Goal: Task Accomplishment & Management: Manage account settings

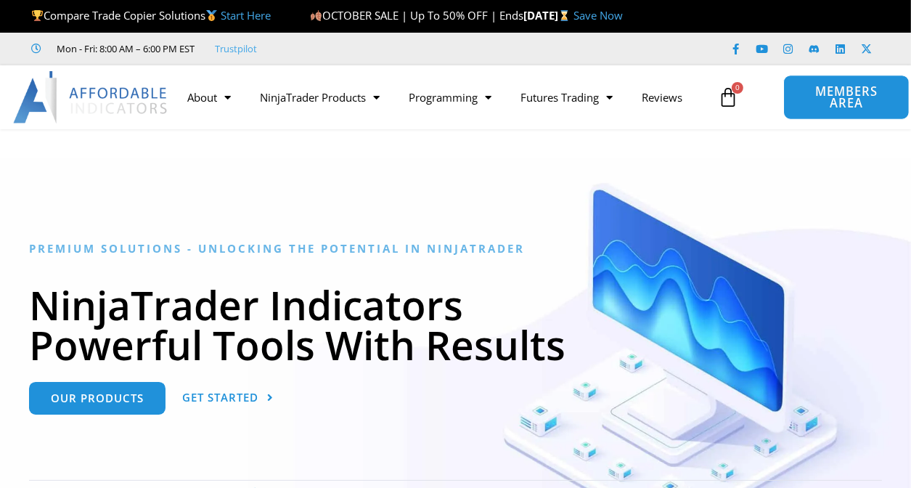
drag, startPoint x: 0, startPoint y: 0, endPoint x: 826, endPoint y: 103, distance: 832.8
click at [826, 103] on span "MEMBERS AREA" at bounding box center [846, 98] width 93 height 24
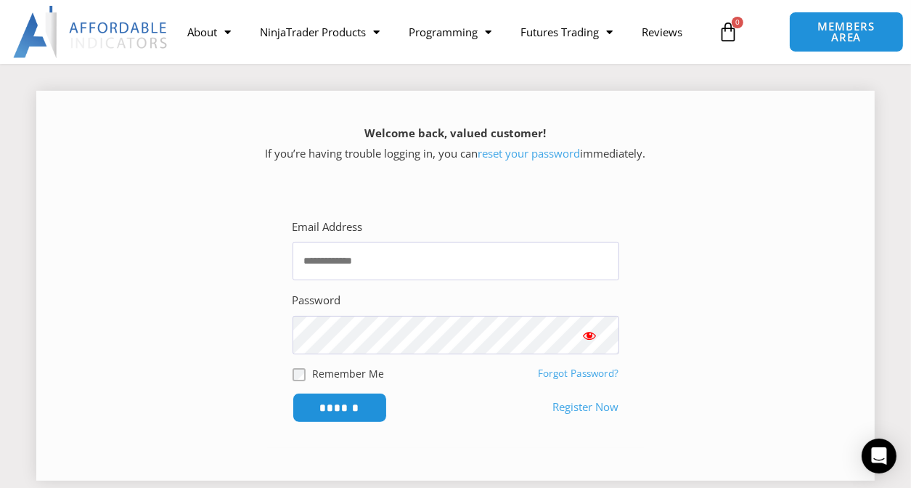
scroll to position [218, 0]
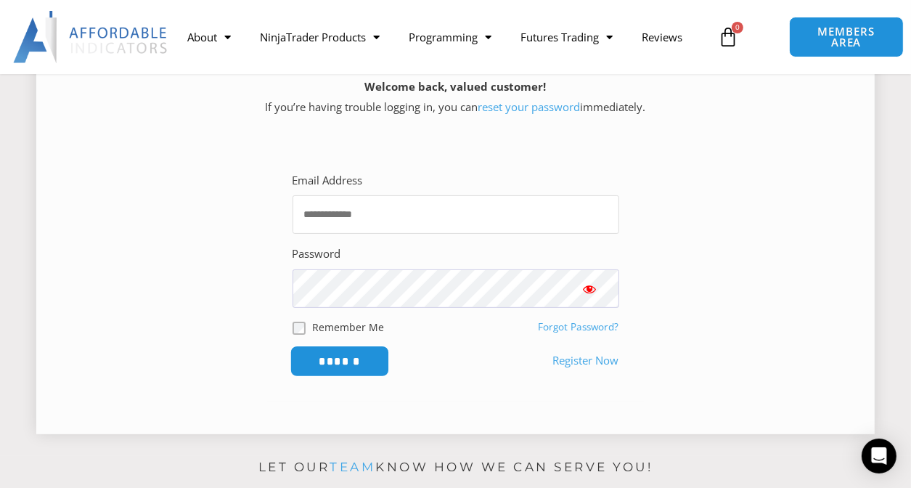
type input "**********"
click at [331, 362] on input "******" at bounding box center [338, 360] width 99 height 31
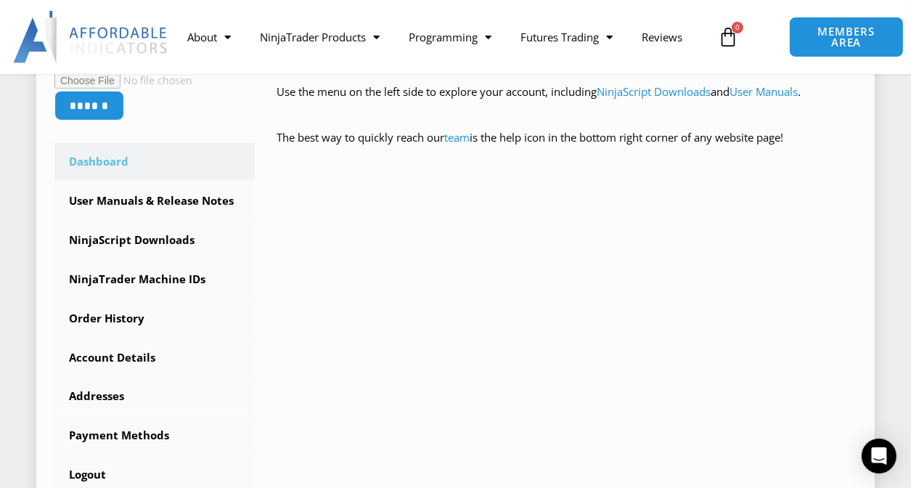
scroll to position [435, 0]
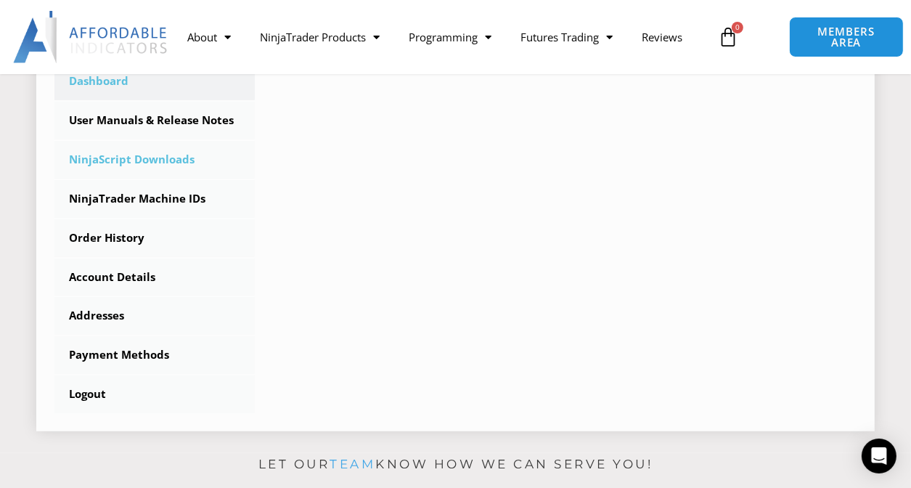
click at [149, 159] on link "NinjaScript Downloads" at bounding box center [154, 160] width 200 height 38
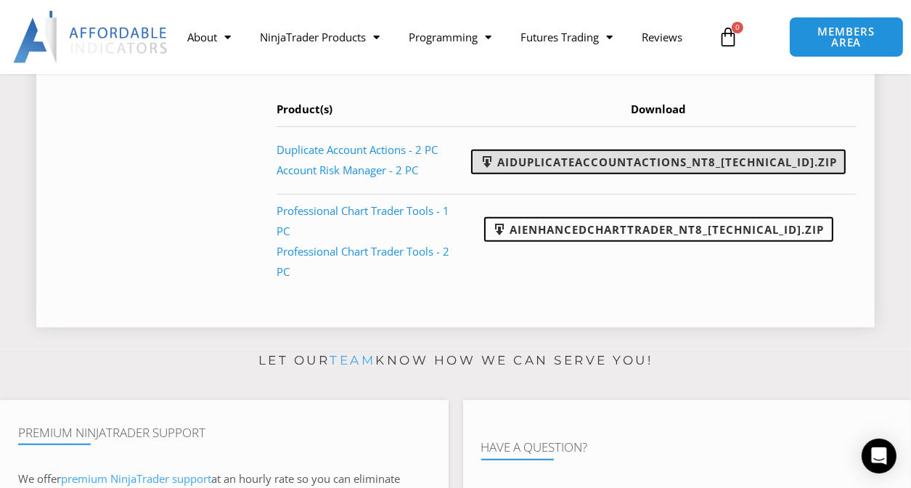
scroll to position [798, 0]
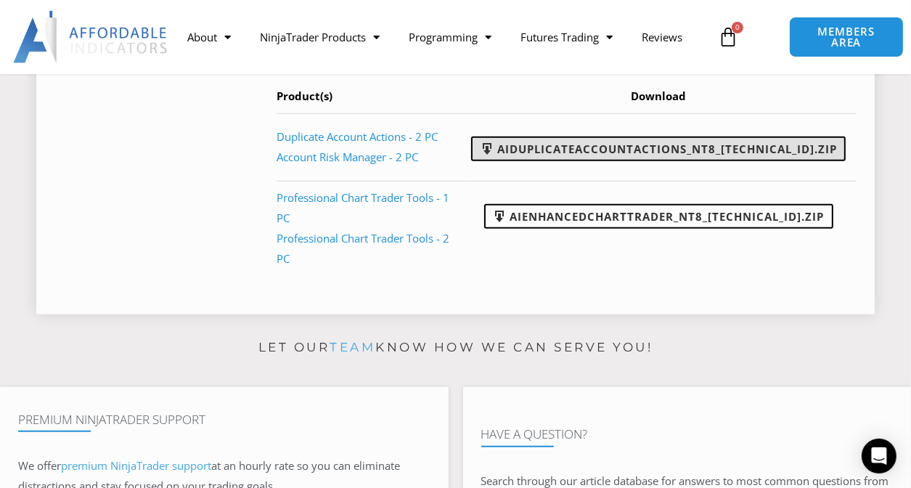
click at [612, 161] on link "AIDuplicateAccountActions_NT8_25.10.2.1.zip" at bounding box center [658, 148] width 374 height 25
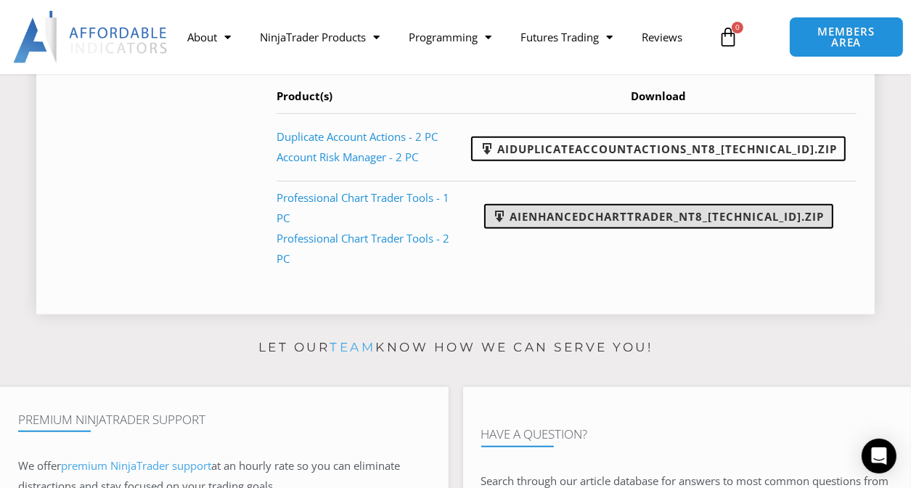
click at [615, 229] on link "AIEnhancedChartTrader_NT8_25.1.31.1.zip" at bounding box center [658, 216] width 349 height 25
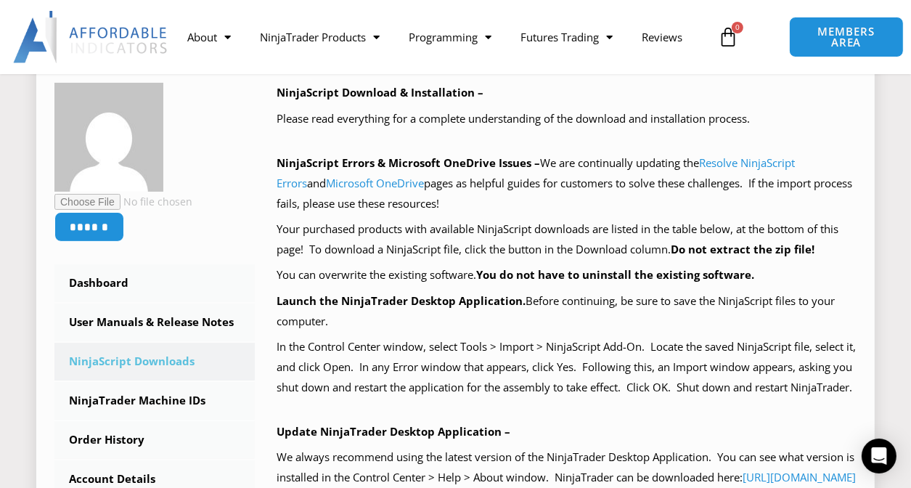
scroll to position [218, 0]
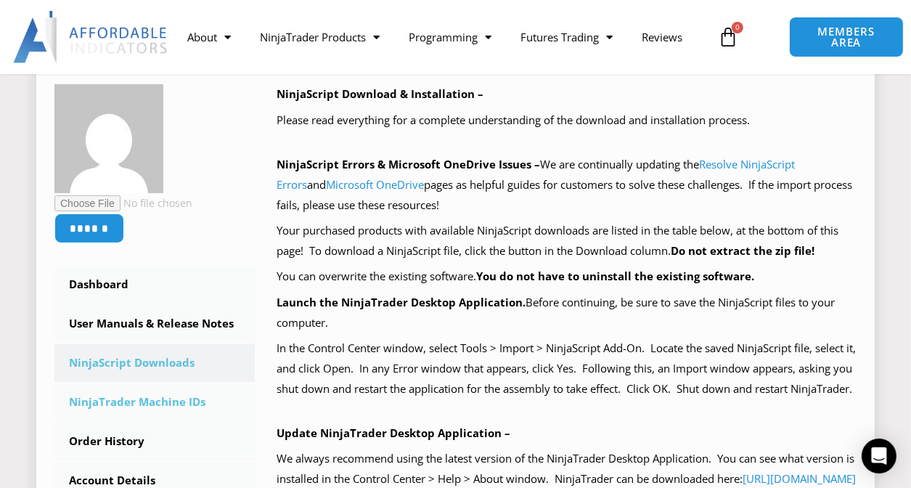
click at [137, 401] on link "NinjaTrader Machine IDs" at bounding box center [154, 402] width 200 height 38
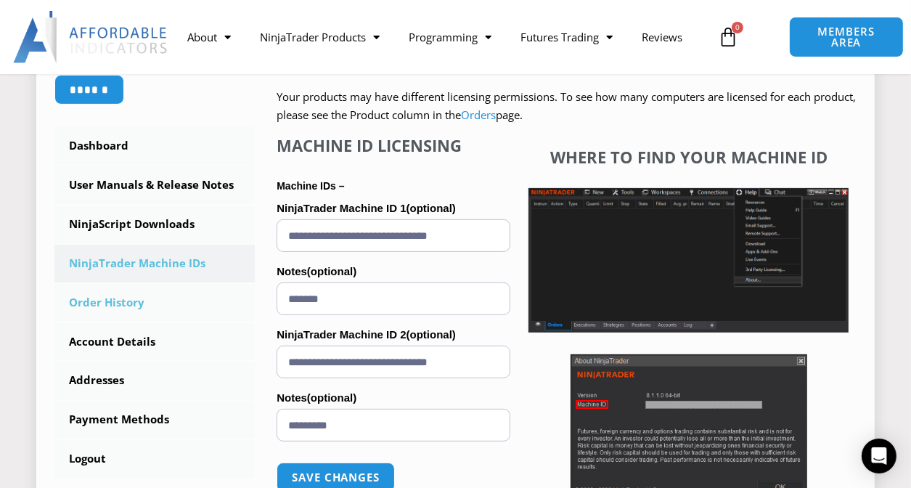
scroll to position [363, 0]
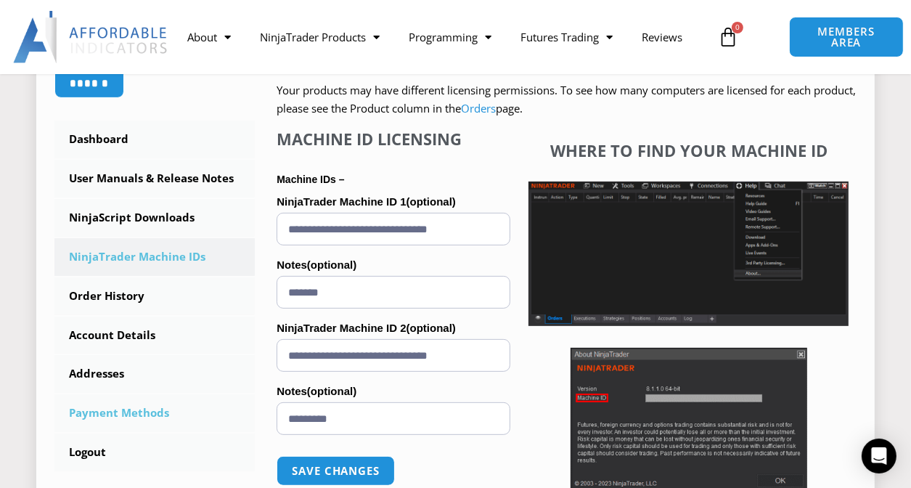
click at [237, 417] on link "Payment Methods" at bounding box center [154, 413] width 200 height 38
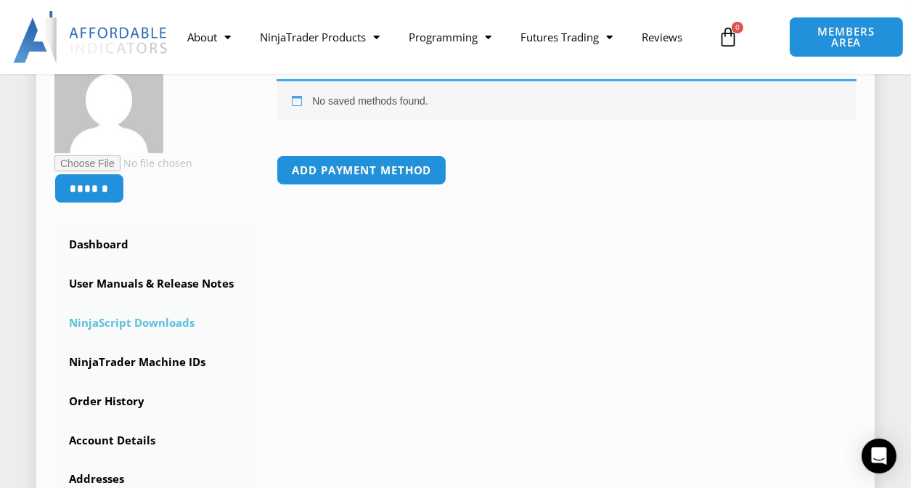
scroll to position [290, 0]
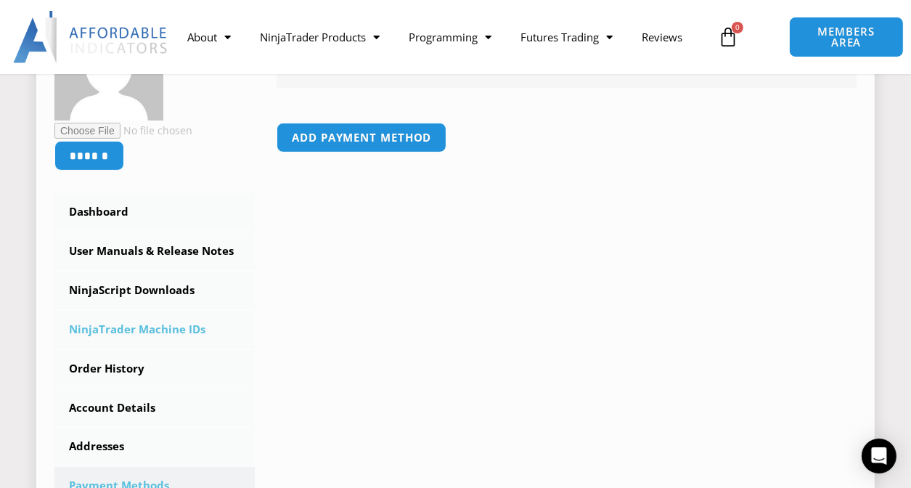
click at [175, 327] on link "NinjaTrader Machine IDs" at bounding box center [154, 330] width 200 height 38
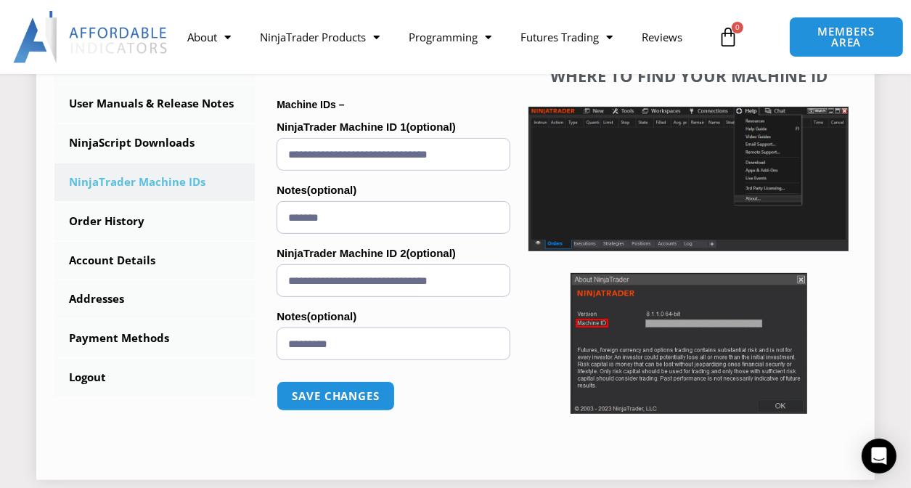
scroll to position [508, 0]
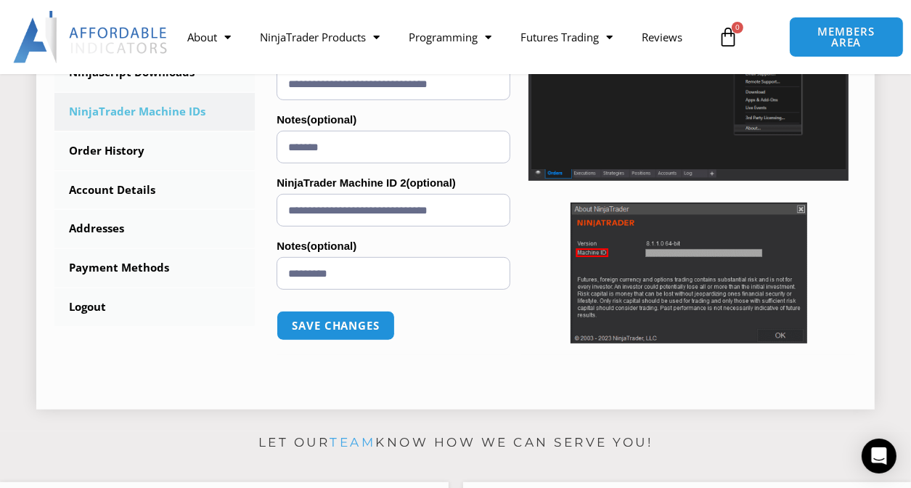
drag, startPoint x: 287, startPoint y: 211, endPoint x: 512, endPoint y: 208, distance: 224.9
click at [512, 208] on div "**********" at bounding box center [566, 169] width 580 height 371
paste input "text"
type input "**********"
click at [338, 331] on button "Save changes" at bounding box center [336, 325] width 124 height 31
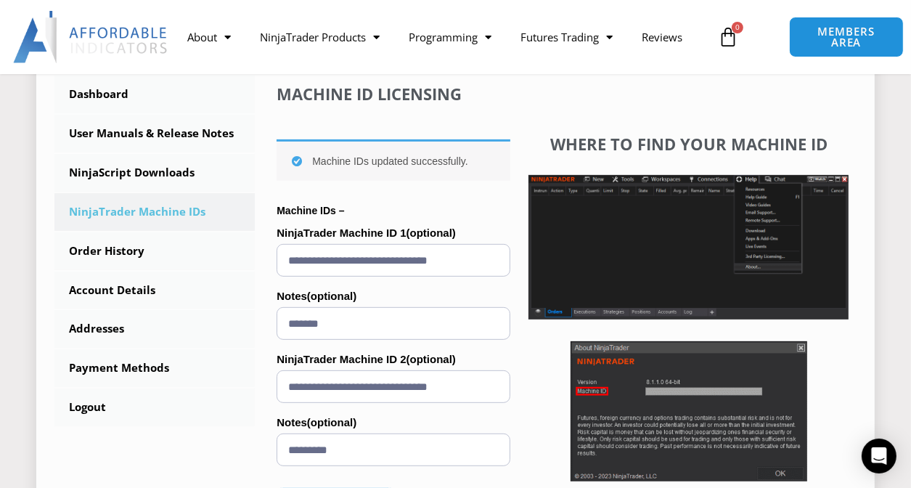
scroll to position [435, 0]
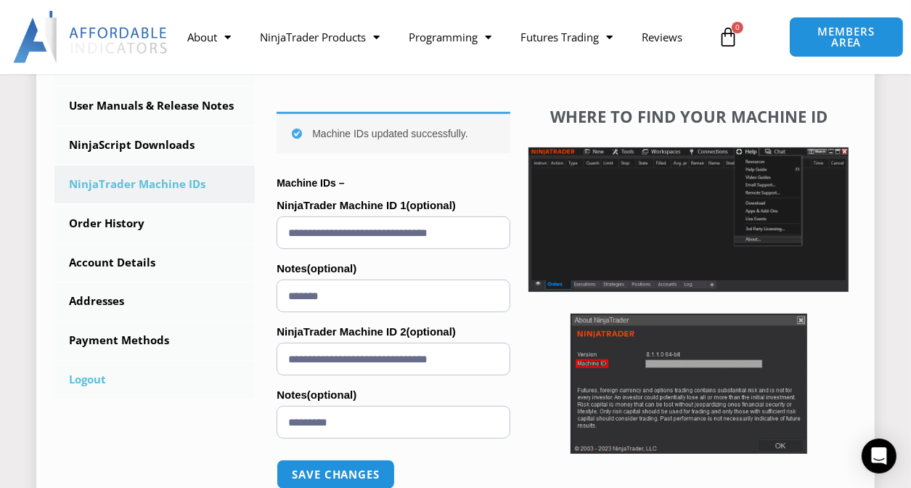
click at [75, 384] on link "Logout" at bounding box center [154, 380] width 200 height 38
